Goal: Information Seeking & Learning: Compare options

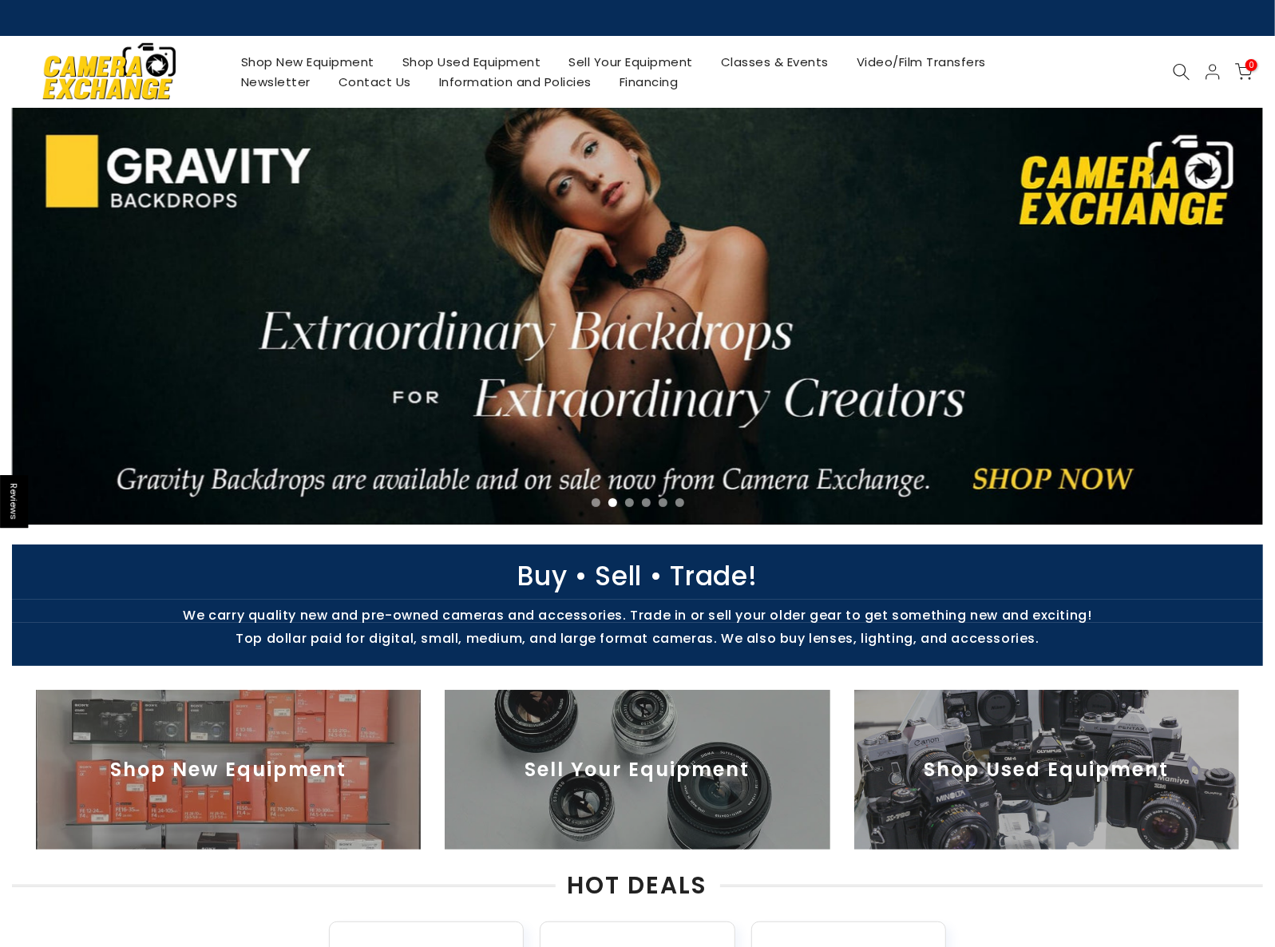
click at [481, 59] on link "Shop Used Equipment" at bounding box center [471, 62] width 167 height 20
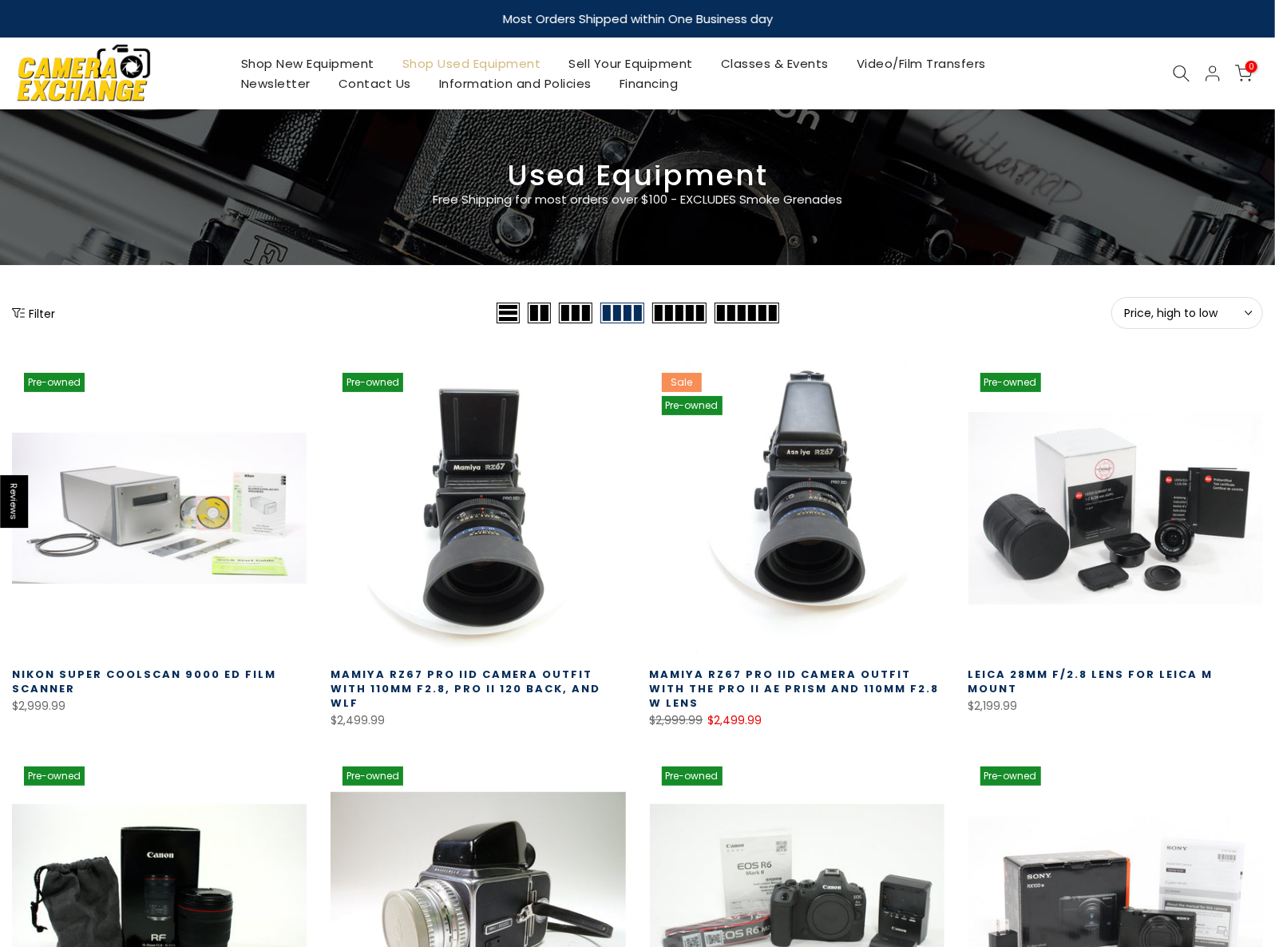
click at [1178, 69] on icon at bounding box center [1182, 74] width 18 height 18
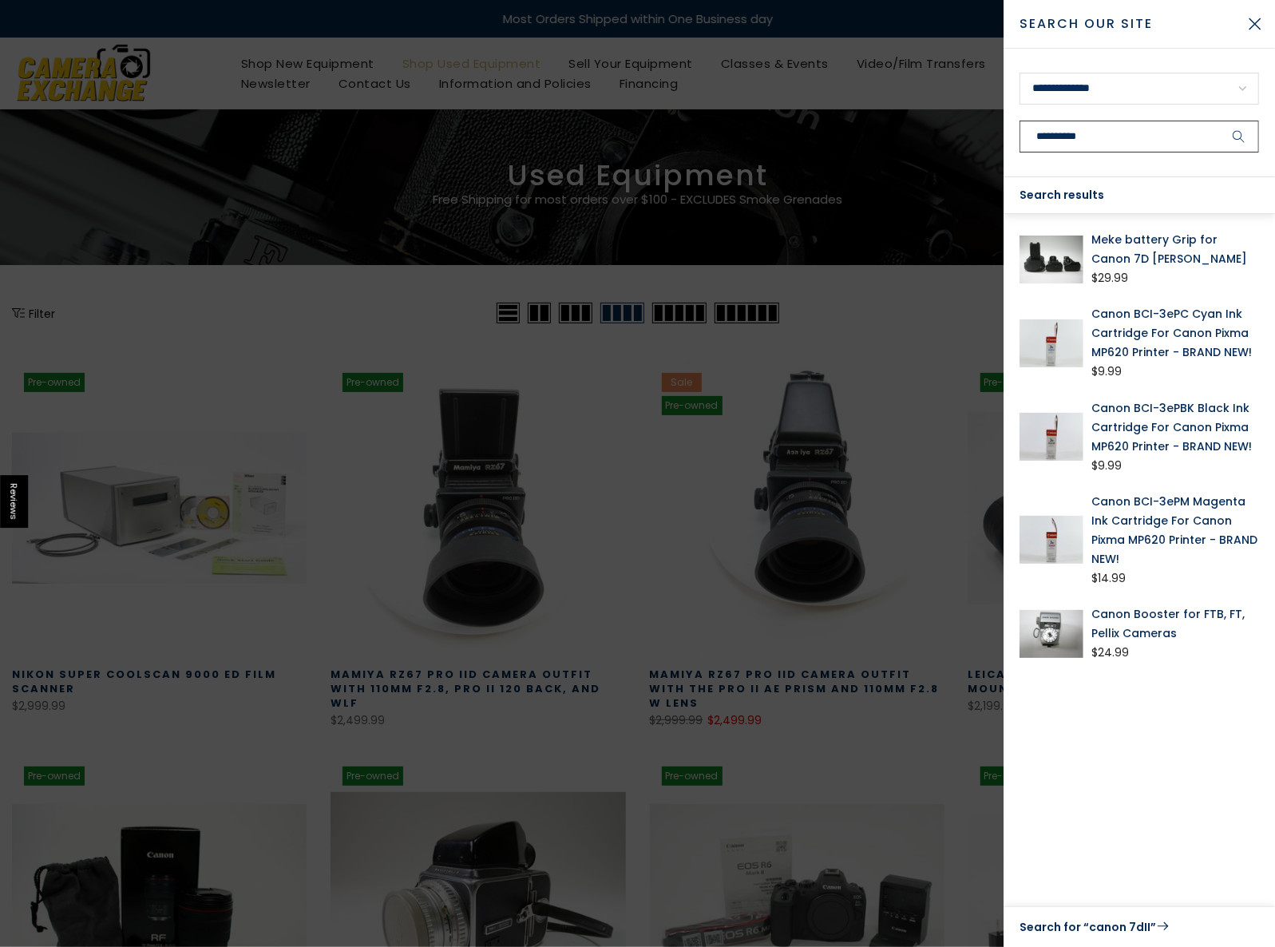
type input "**********"
click at [1241, 135] on icon "submit" at bounding box center [1239, 137] width 13 height 14
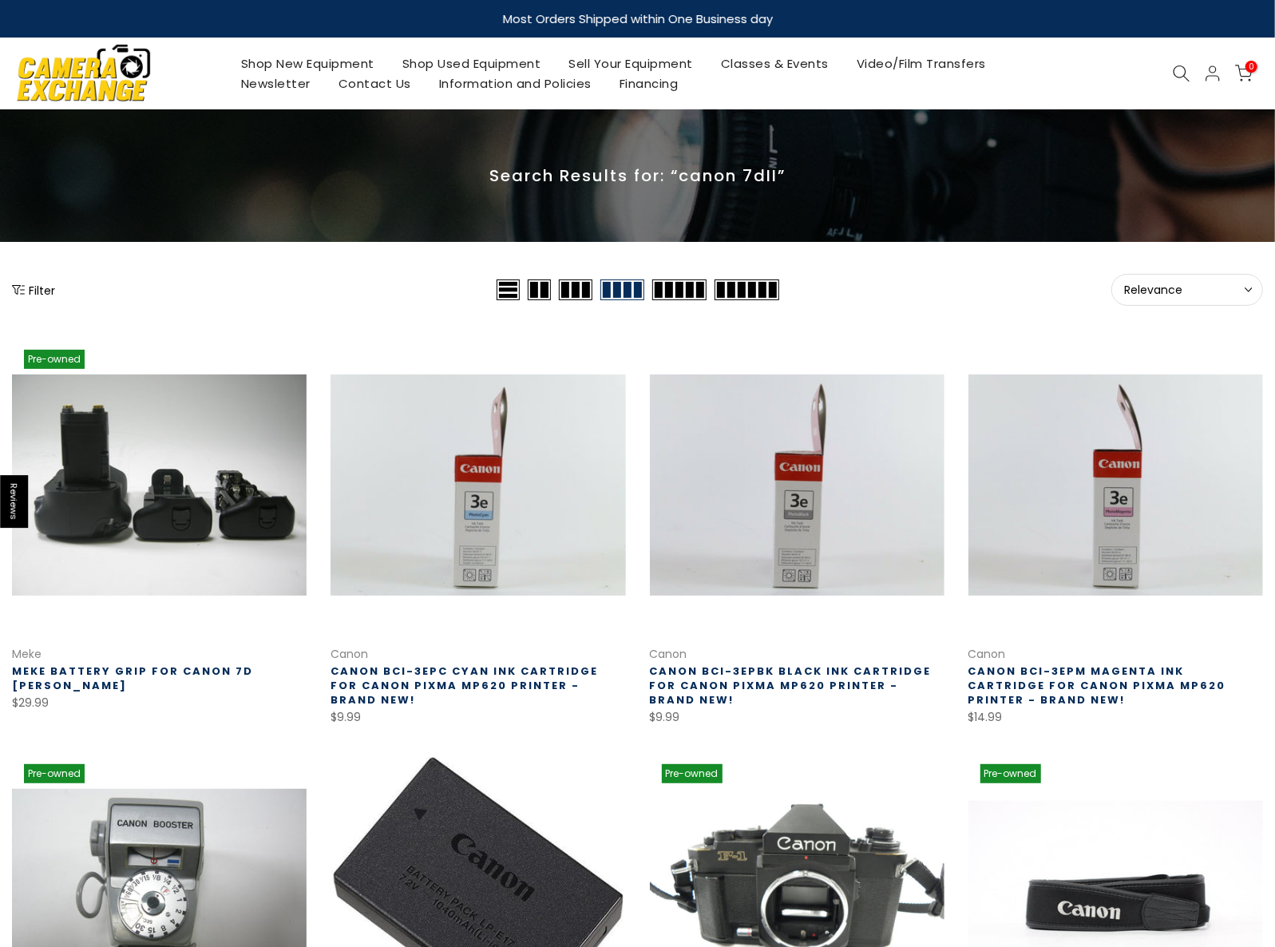
click at [302, 60] on link "Shop New Equipment" at bounding box center [307, 64] width 161 height 20
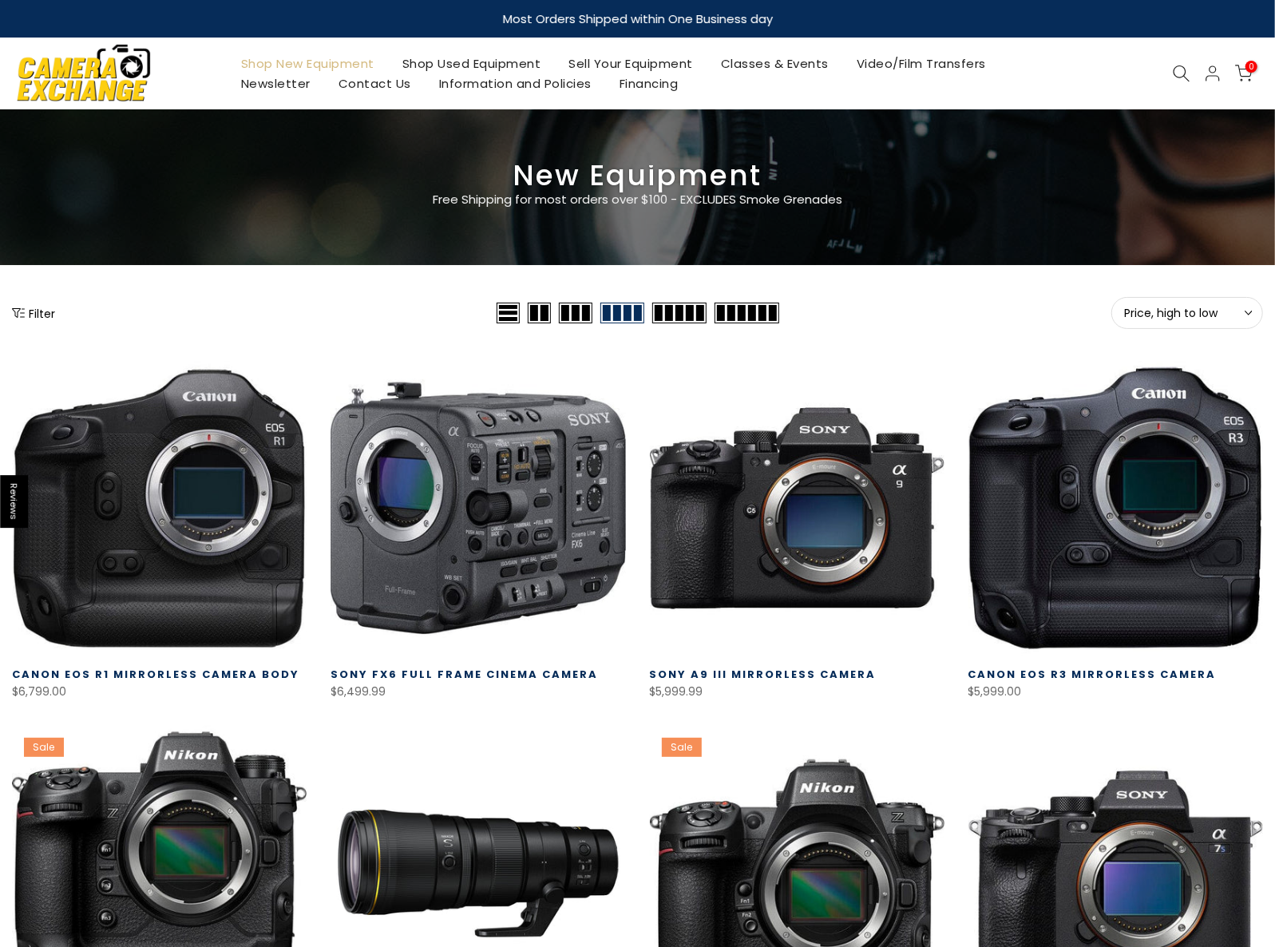
click at [34, 311] on button "Filter" at bounding box center [33, 313] width 43 height 16
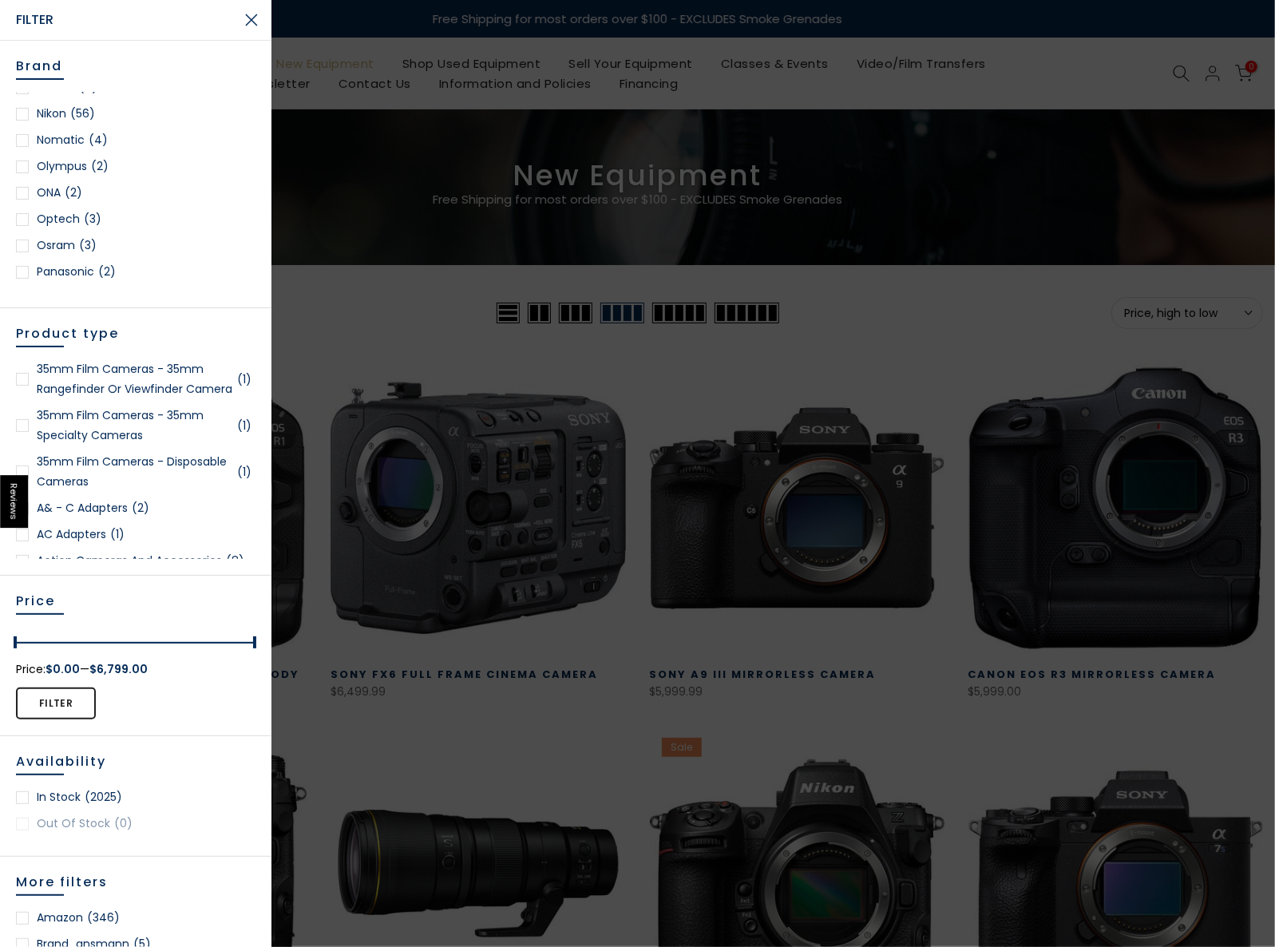
scroll to position [1482, 0]
click at [66, 197] on link "Olympus (2)" at bounding box center [136, 201] width 240 height 20
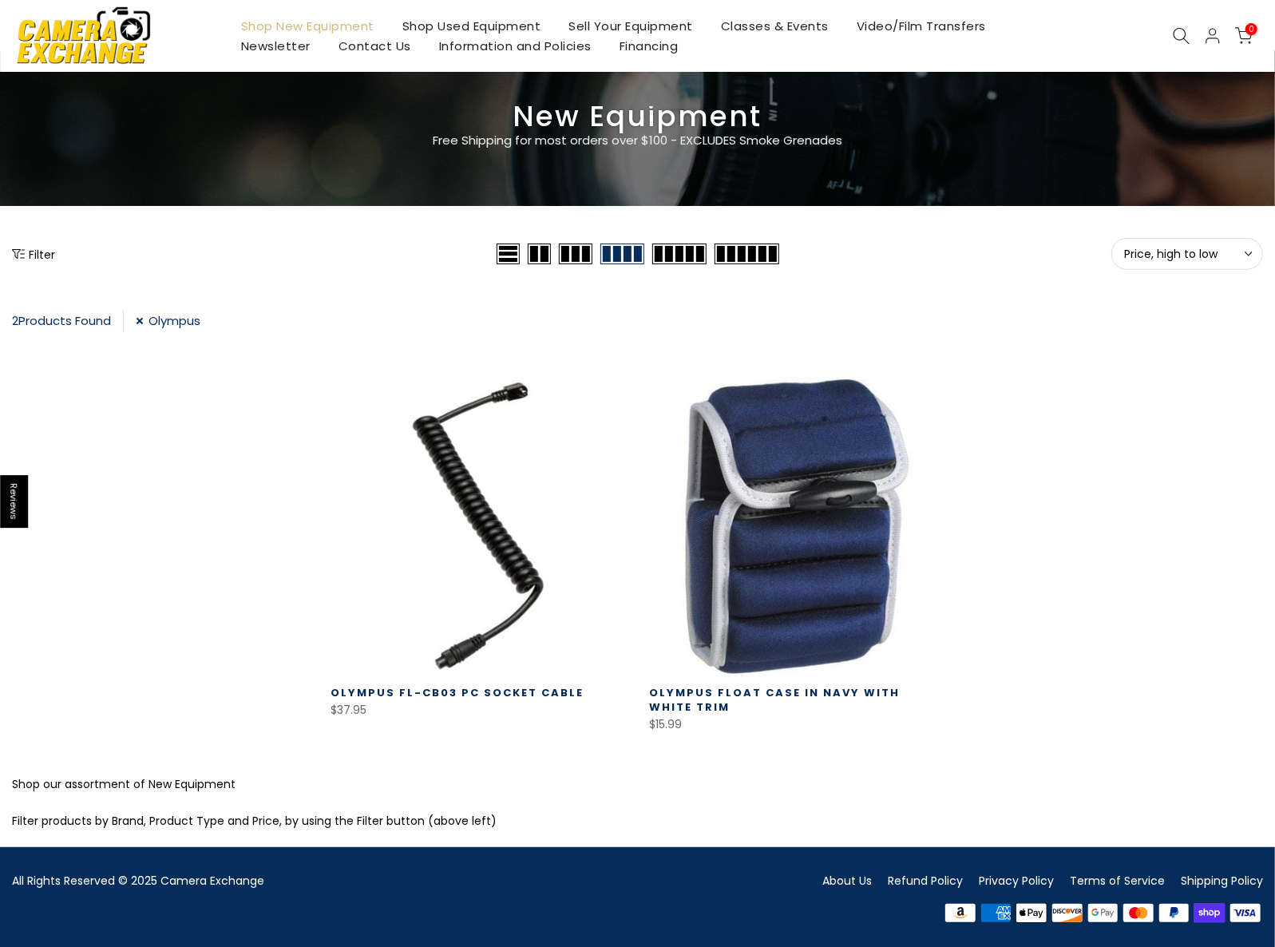
scroll to position [61, 0]
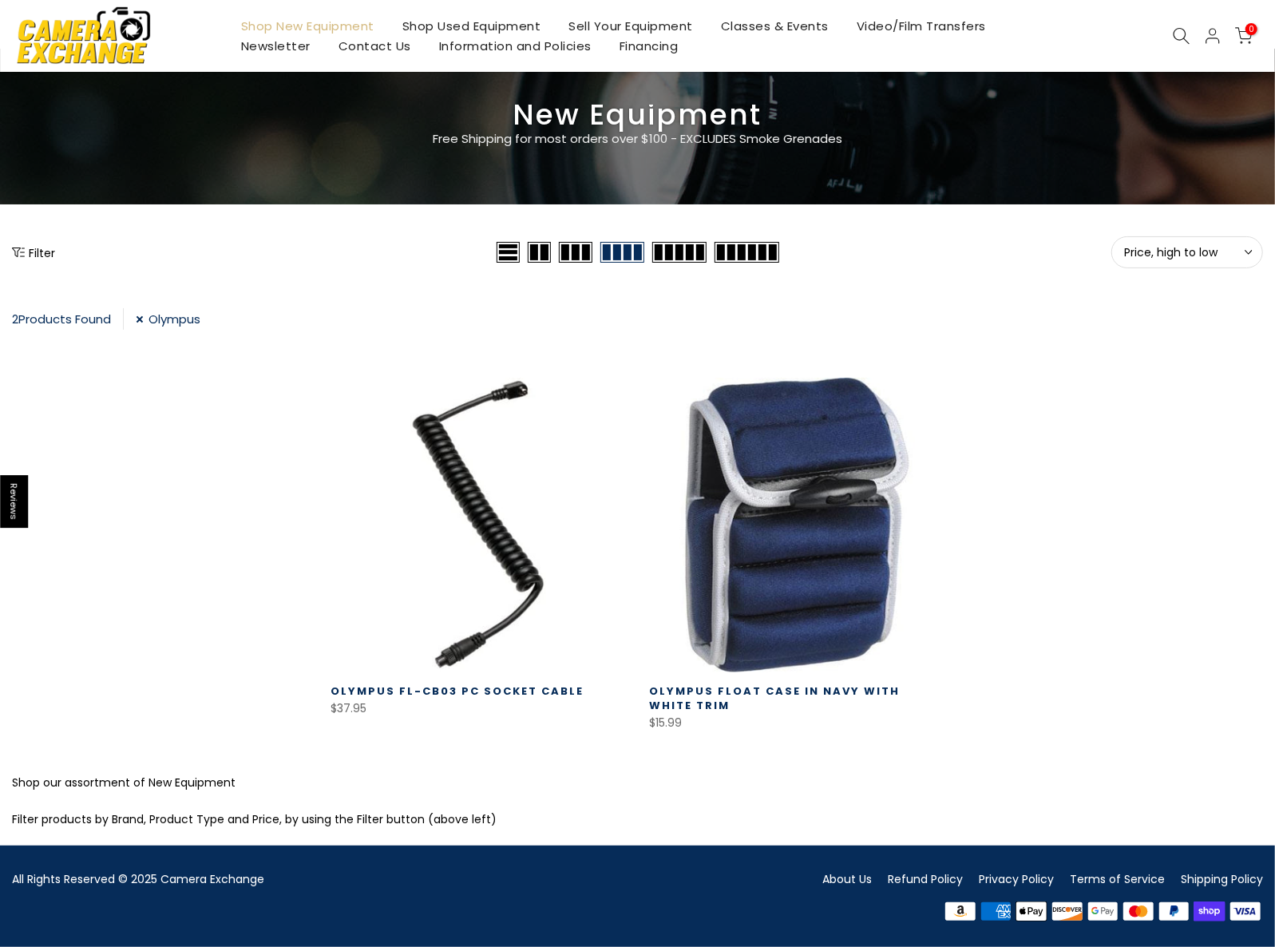
click at [146, 319] on link "Olympus" at bounding box center [168, 319] width 65 height 22
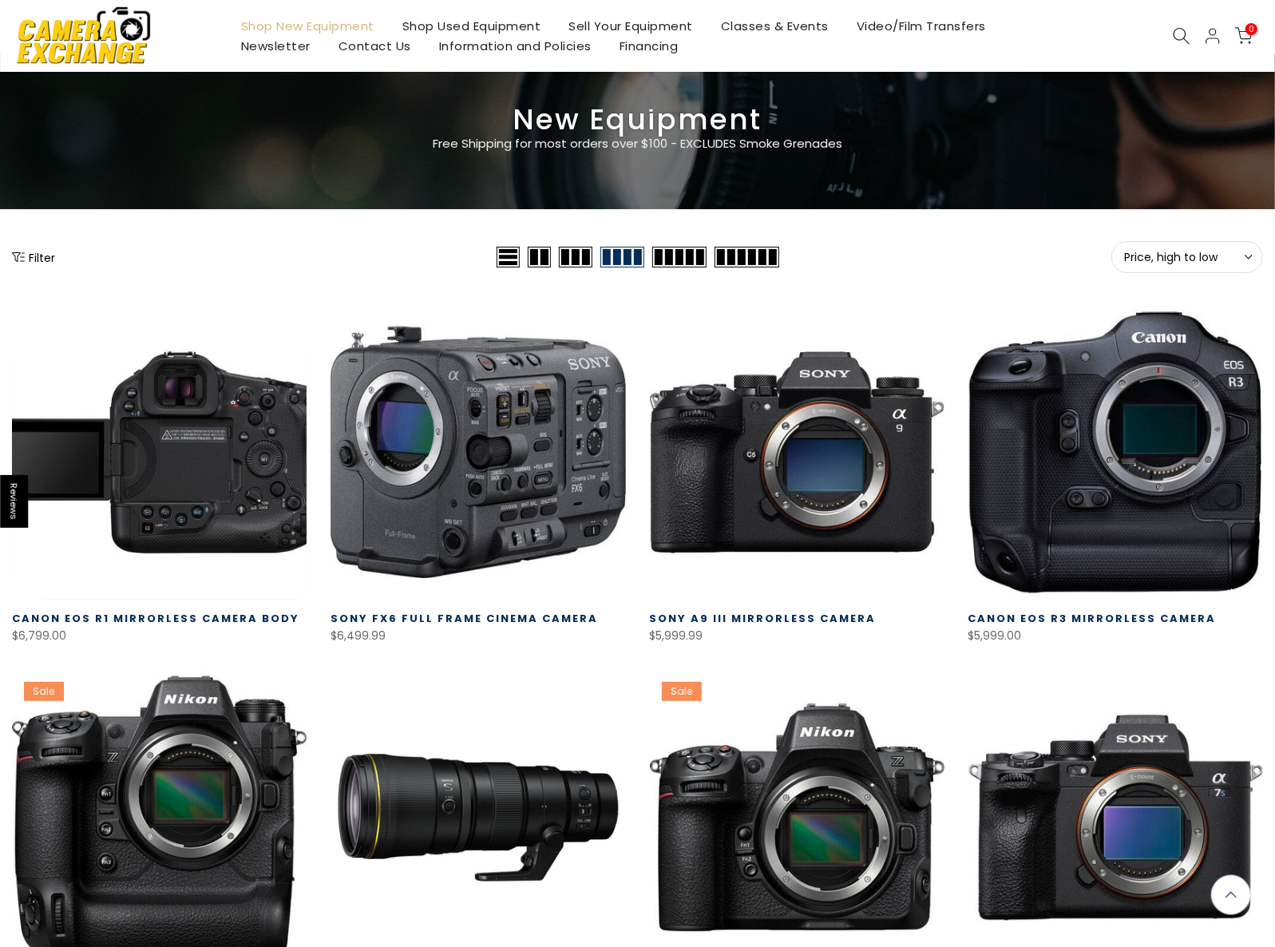
scroll to position [32, 0]
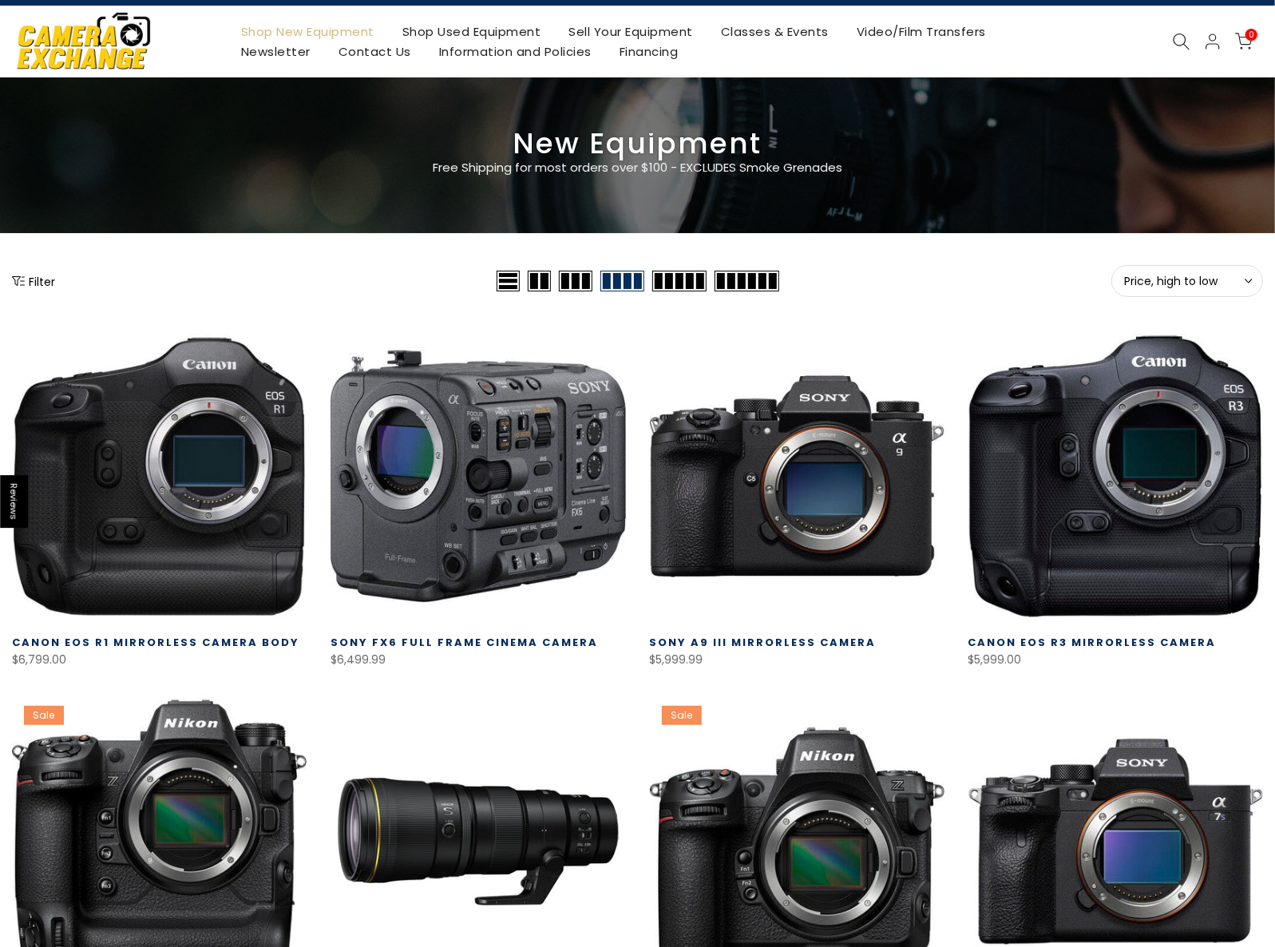
click at [38, 277] on button "Filter" at bounding box center [33, 281] width 43 height 16
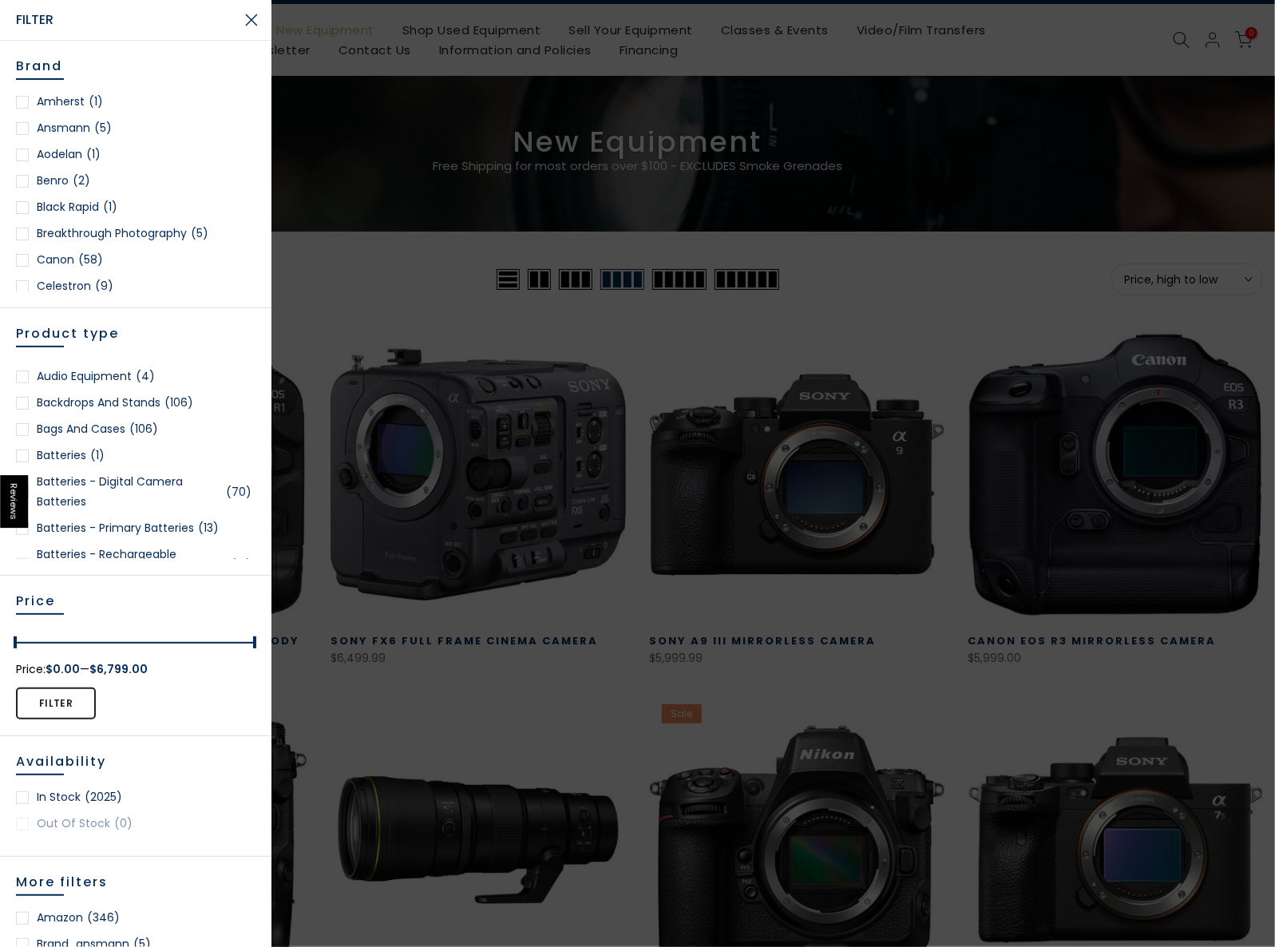
scroll to position [185, 0]
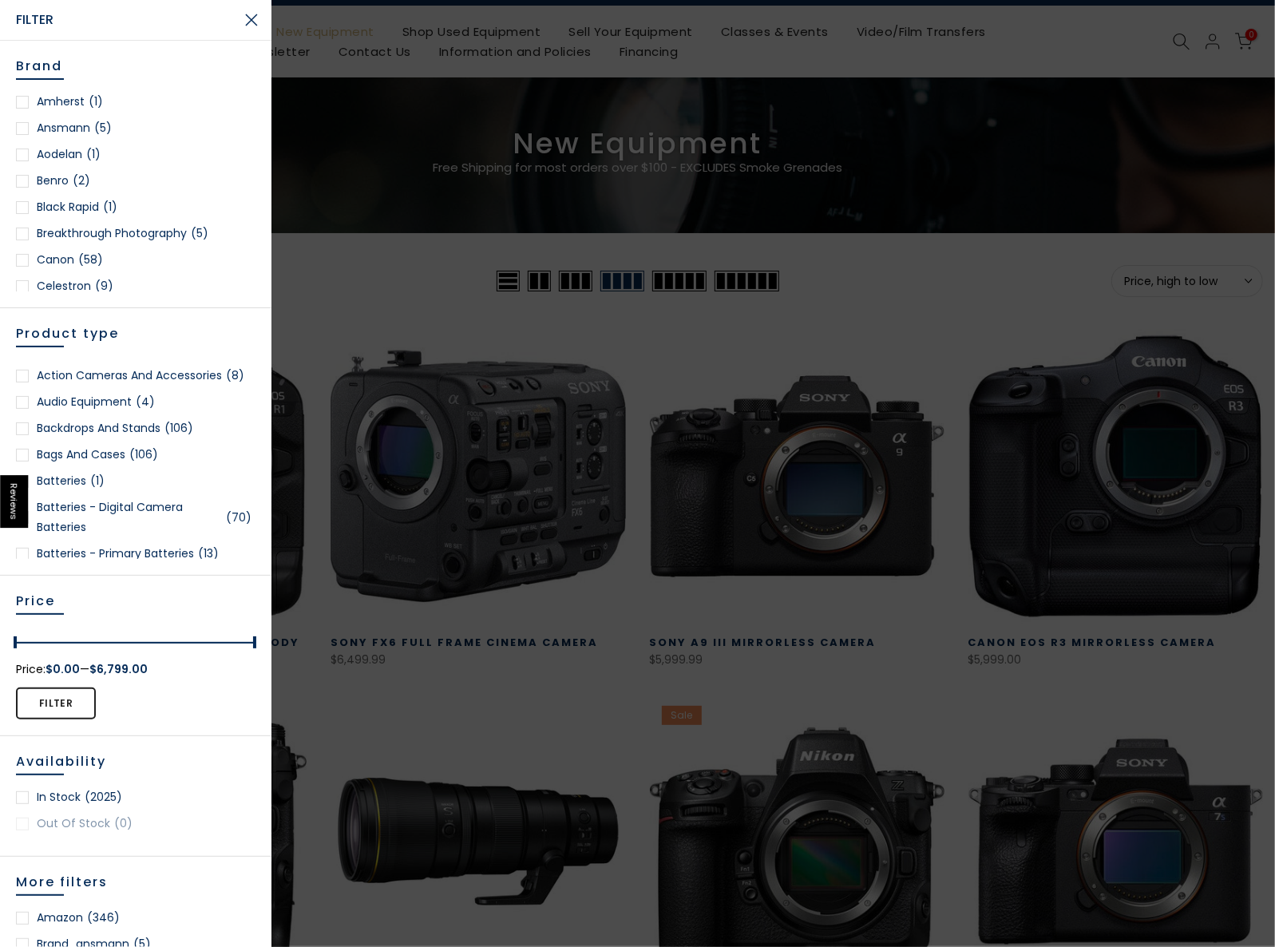
click at [61, 256] on link "Canon (58)" at bounding box center [136, 260] width 240 height 20
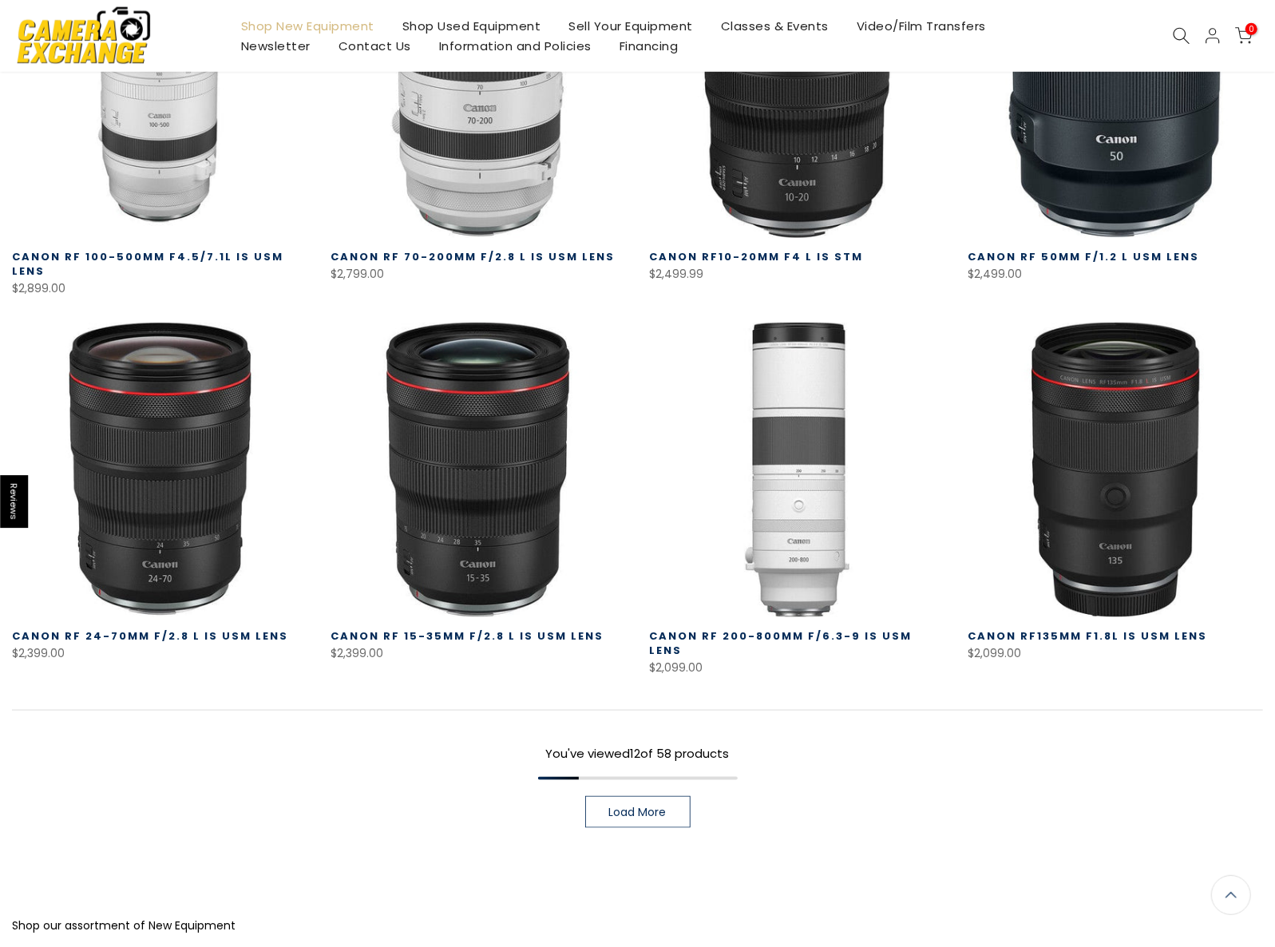
scroll to position [862, 0]
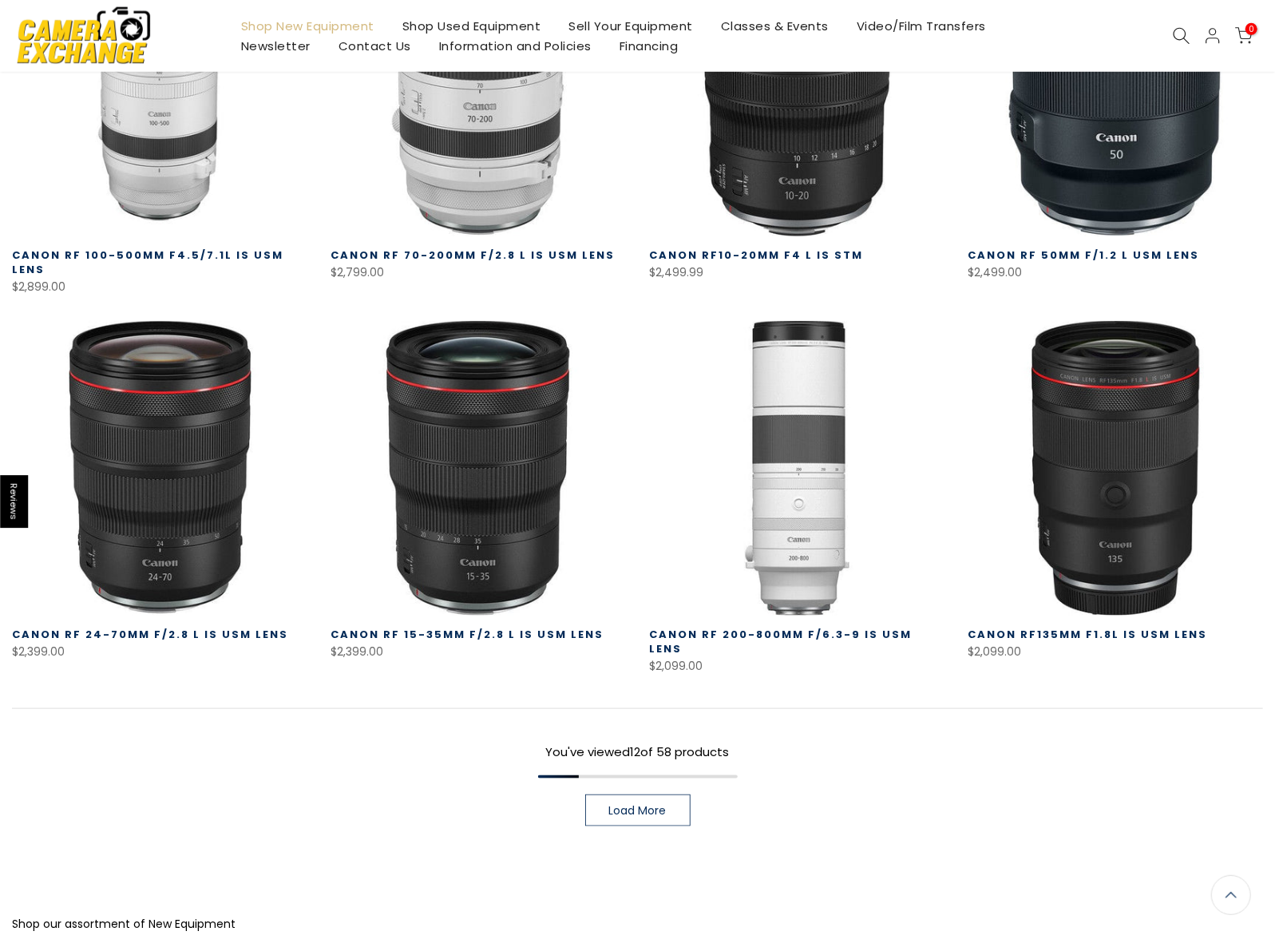
click at [640, 805] on span "Load More" at bounding box center [637, 810] width 57 height 11
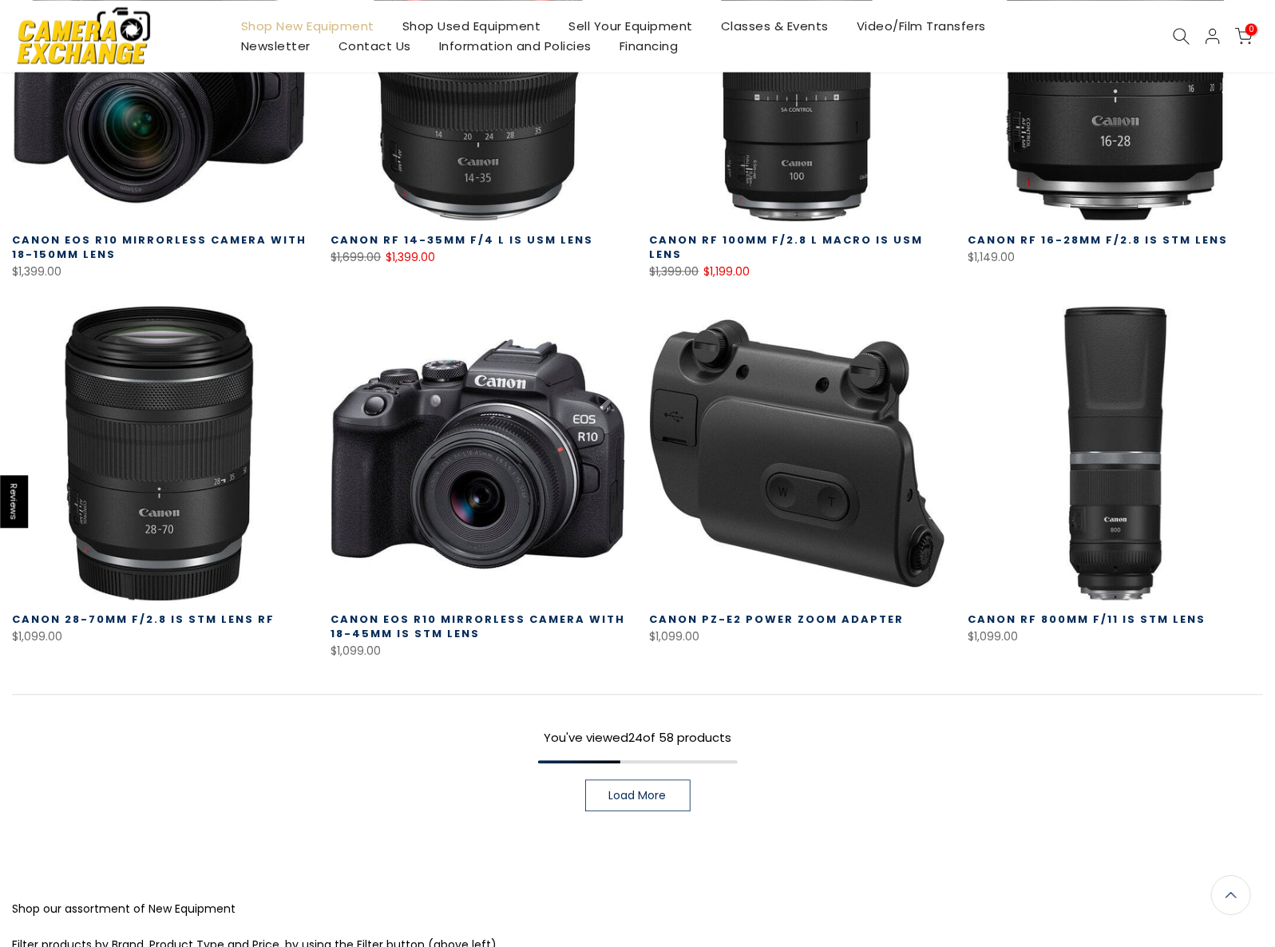
scroll to position [2025, 0]
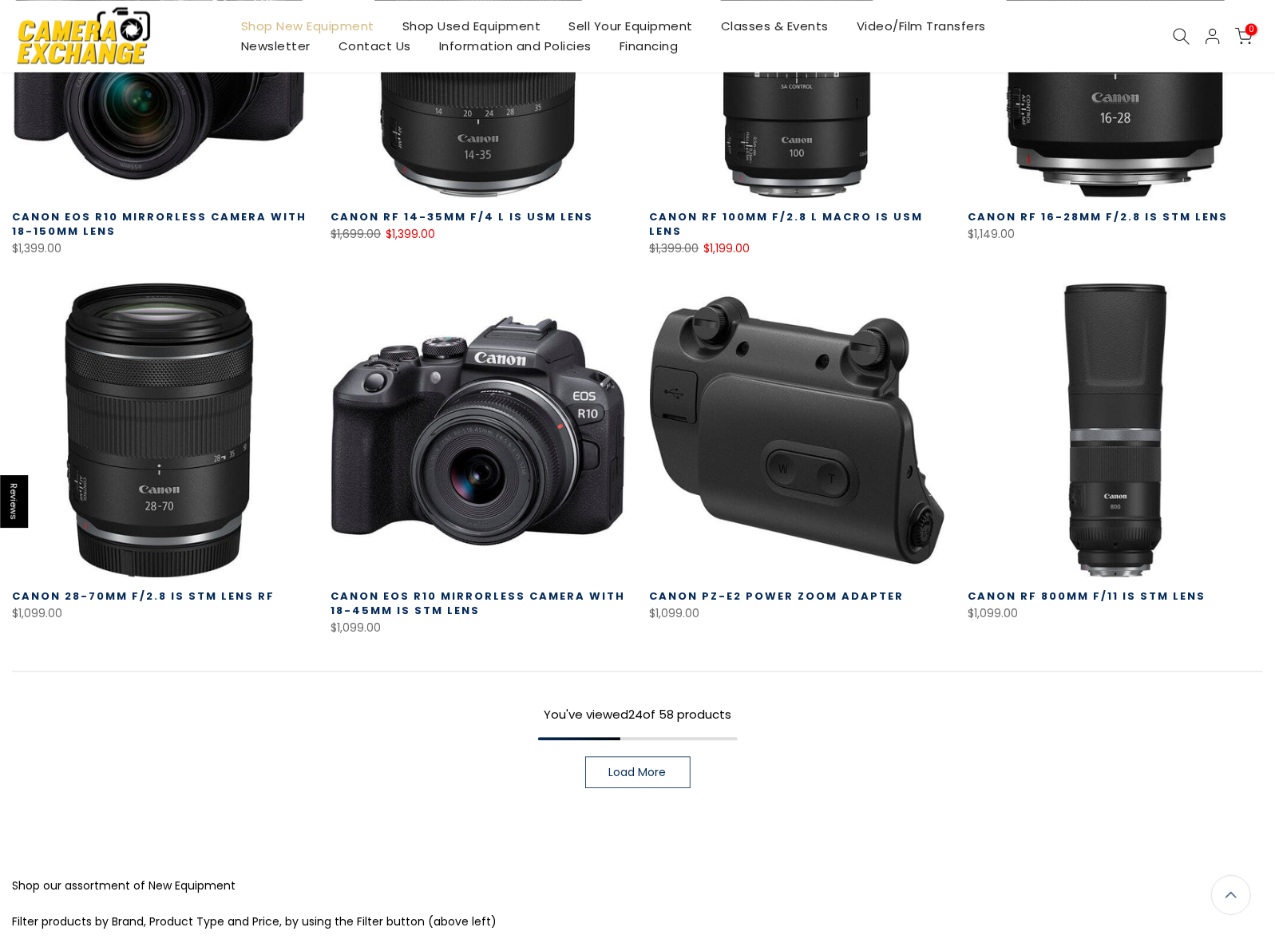
click at [628, 756] on link "Load More" at bounding box center [637, 772] width 105 height 32
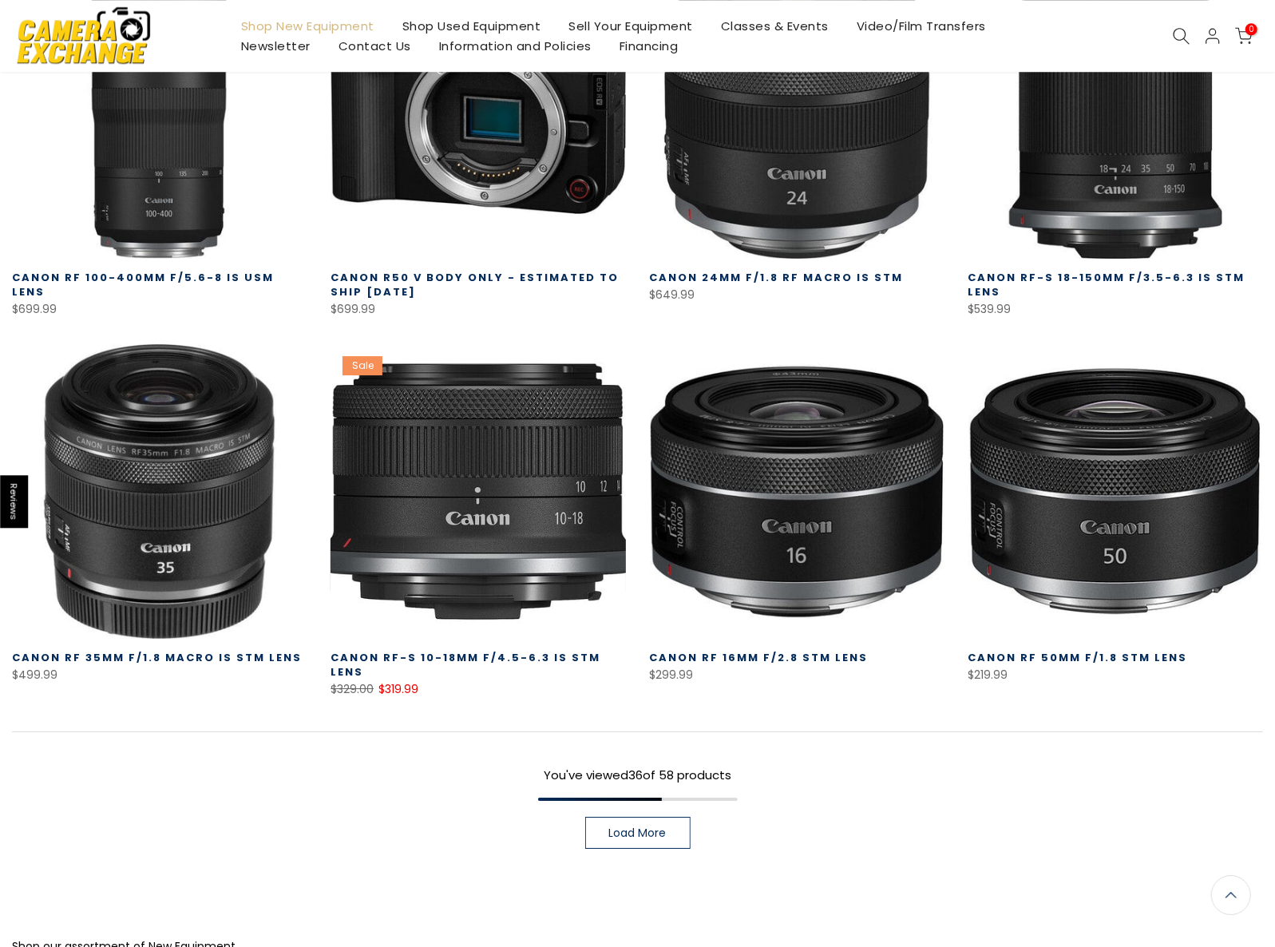
scroll to position [3103, 0]
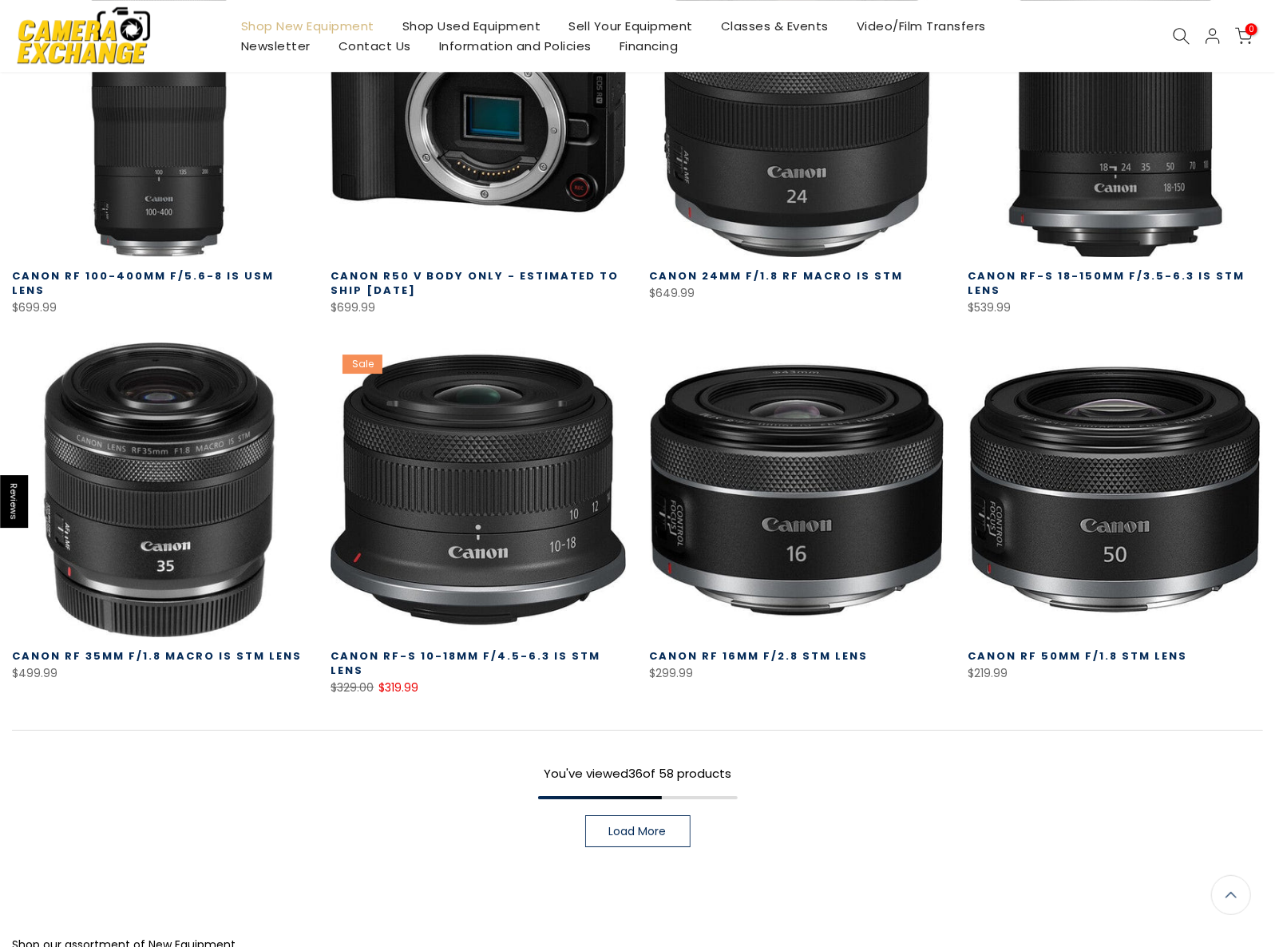
click at [644, 826] on span "Load More" at bounding box center [637, 831] width 57 height 11
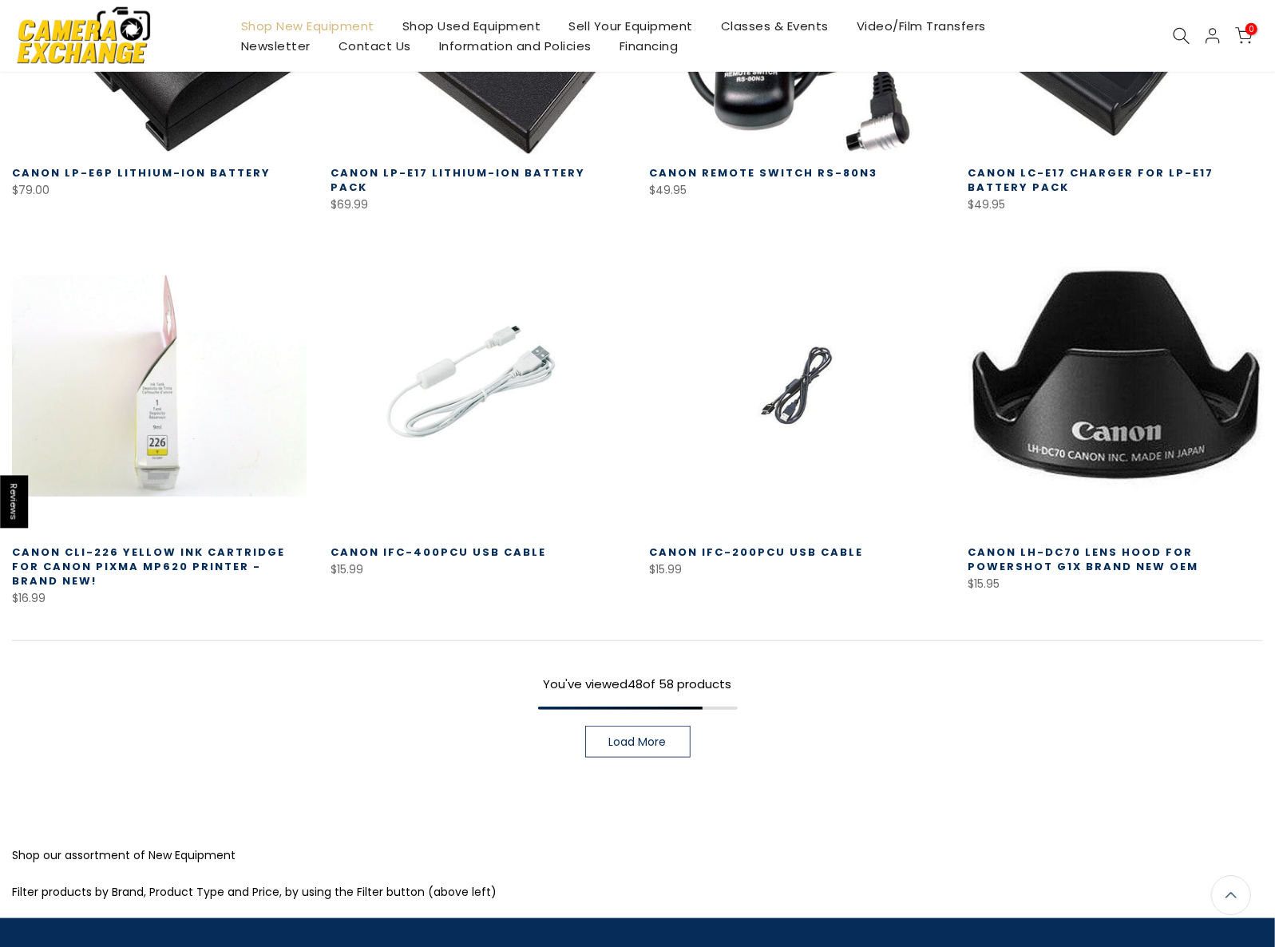
scroll to position [4349, 0]
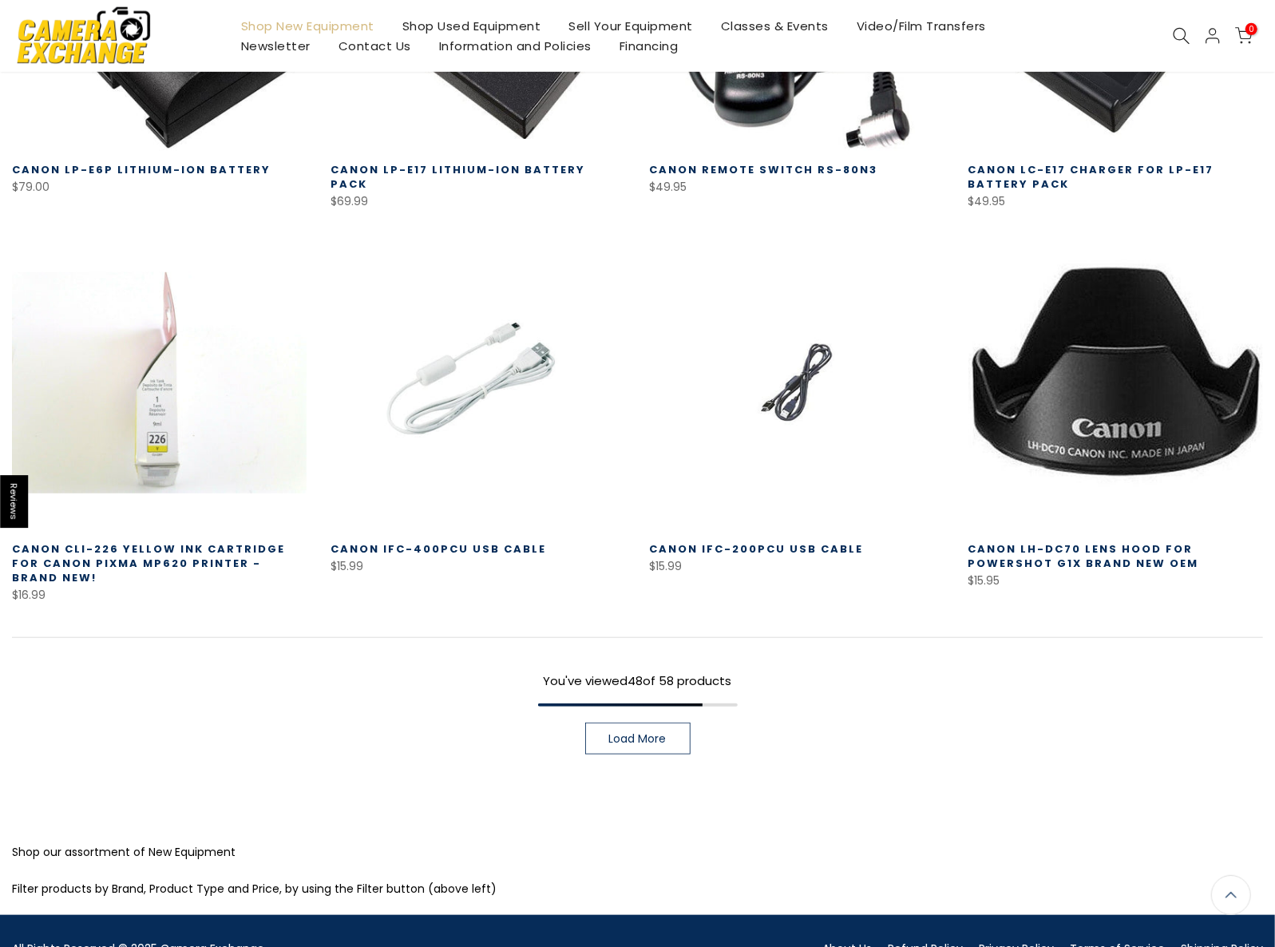
click at [636, 733] on span "Load More" at bounding box center [637, 738] width 57 height 11
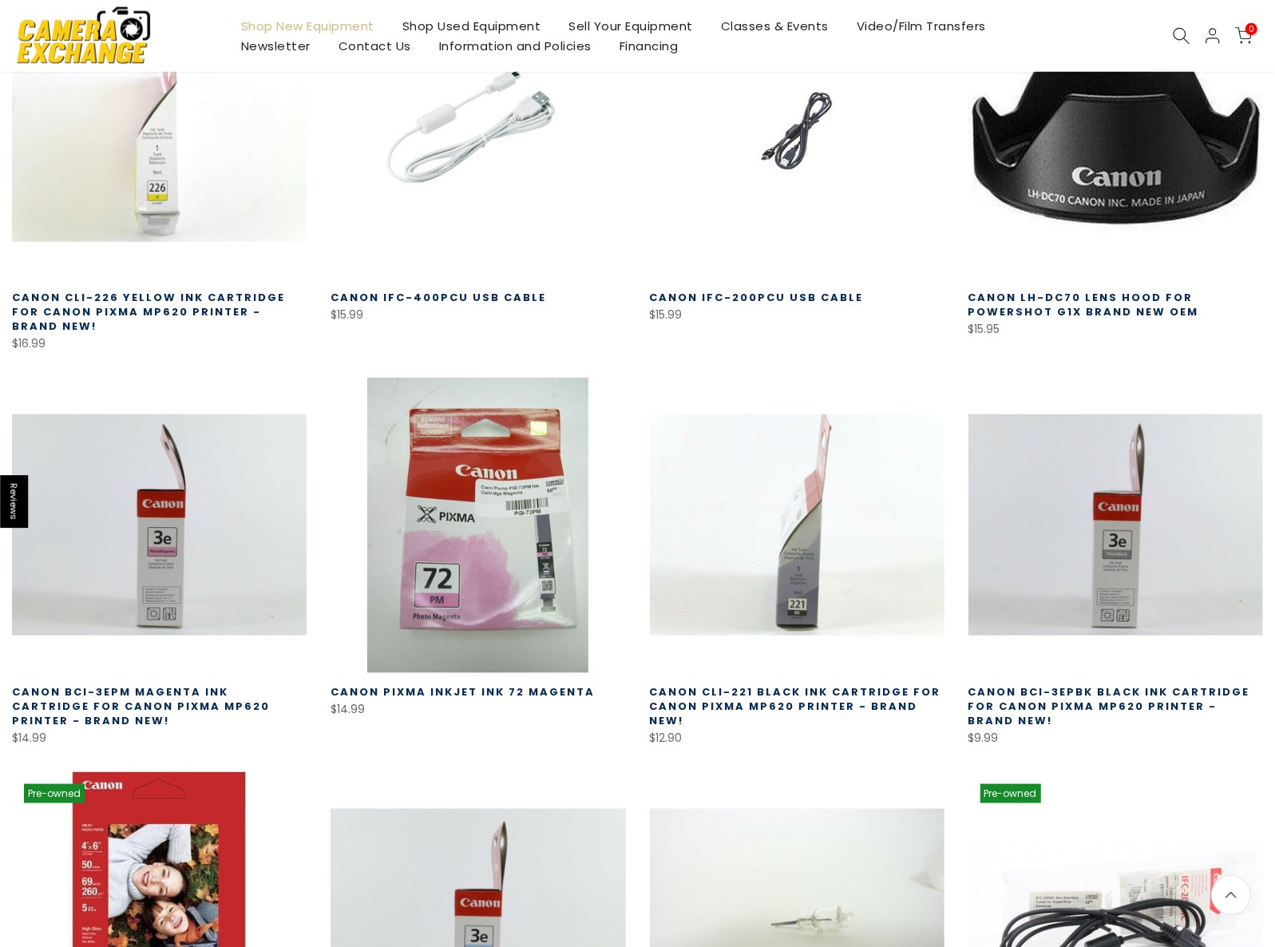
scroll to position [4603, 0]
